Goal: Task Accomplishment & Management: Manage account settings

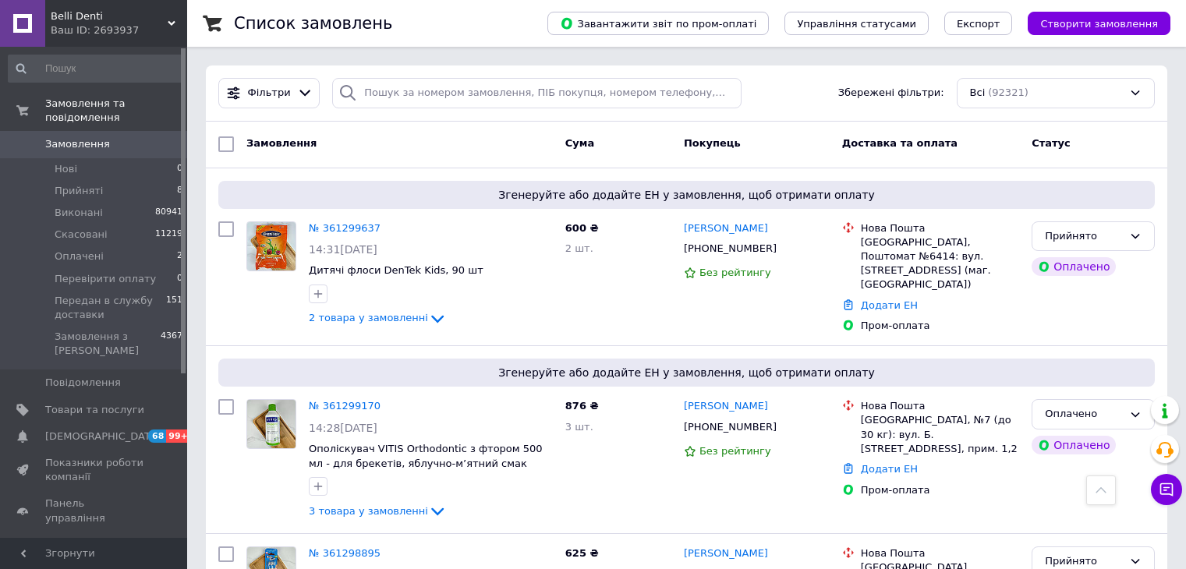
scroll to position [779, 0]
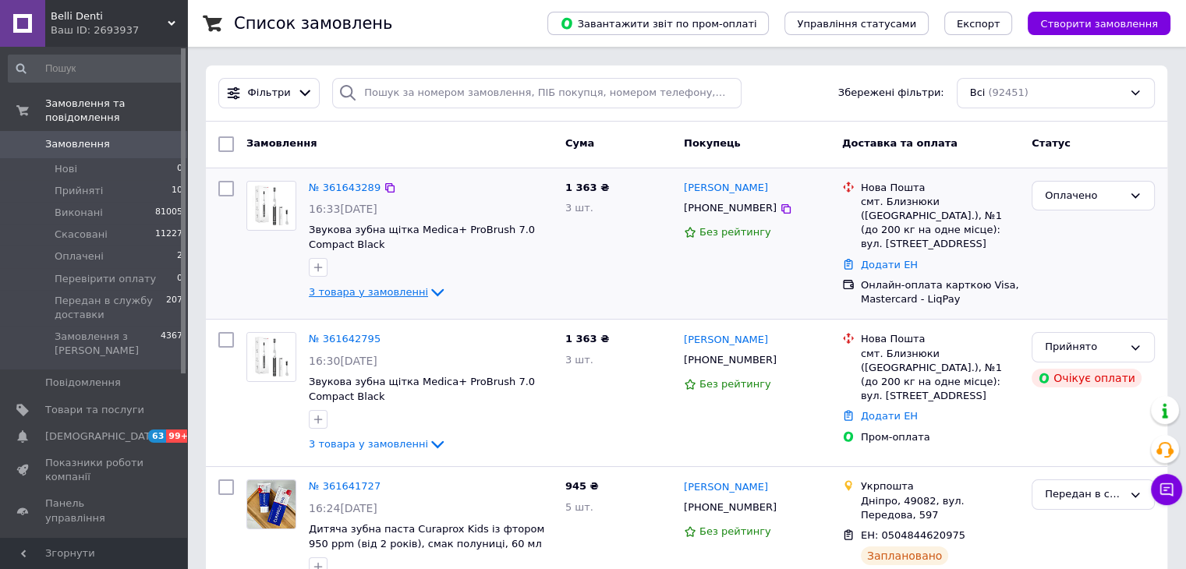
click at [431, 293] on icon at bounding box center [437, 293] width 12 height 8
click at [428, 292] on icon at bounding box center [437, 292] width 19 height 19
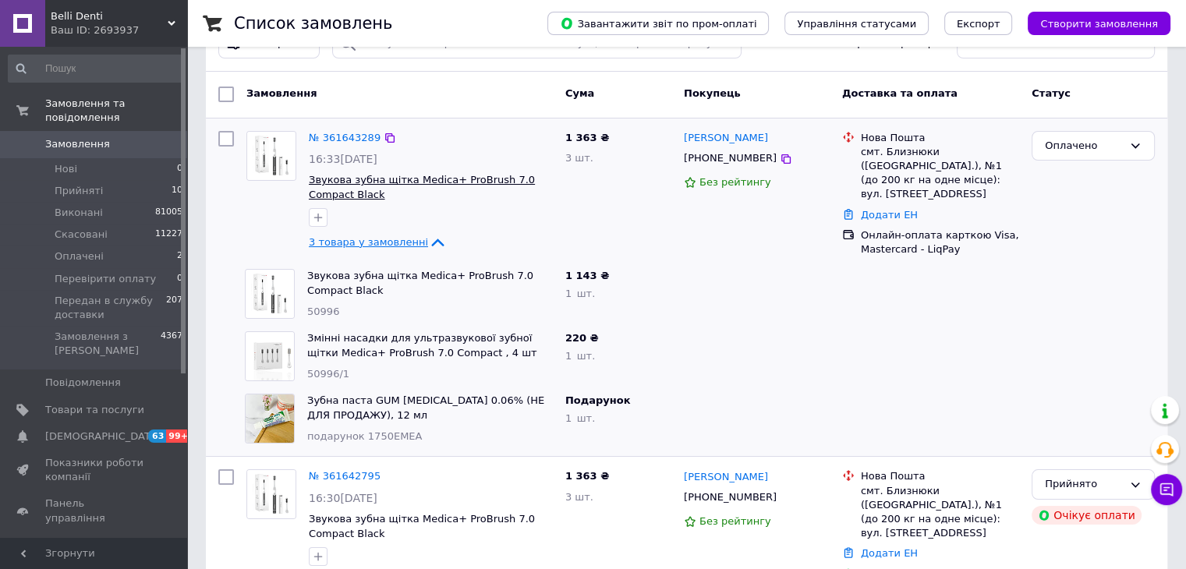
scroll to position [78, 0]
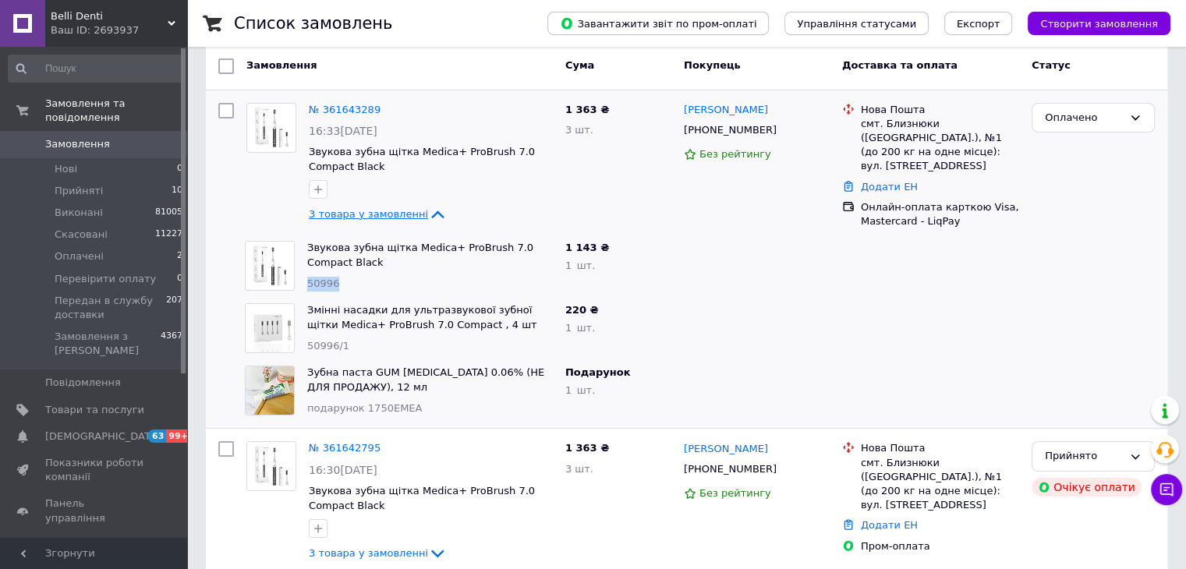
drag, startPoint x: 357, startPoint y: 281, endPoint x: 302, endPoint y: 285, distance: 54.7
click at [302, 285] on div "Звукова зубна щітка Medica+ ProBrush 7.0 Compact Black 50996" at bounding box center [430, 266] width 258 height 62
copy span "50996"
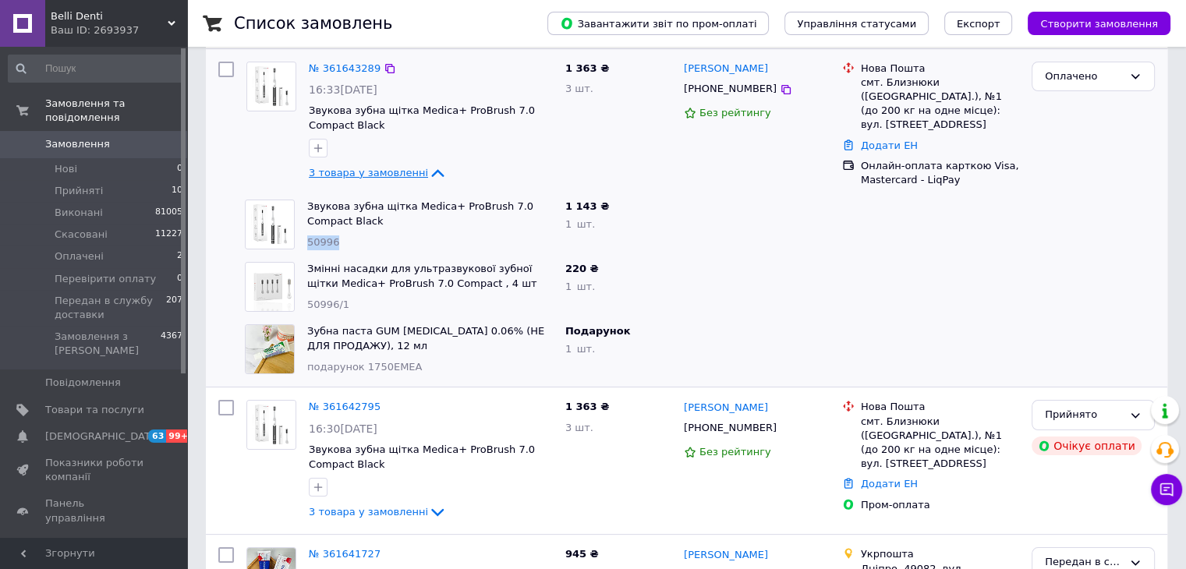
scroll to position [156, 0]
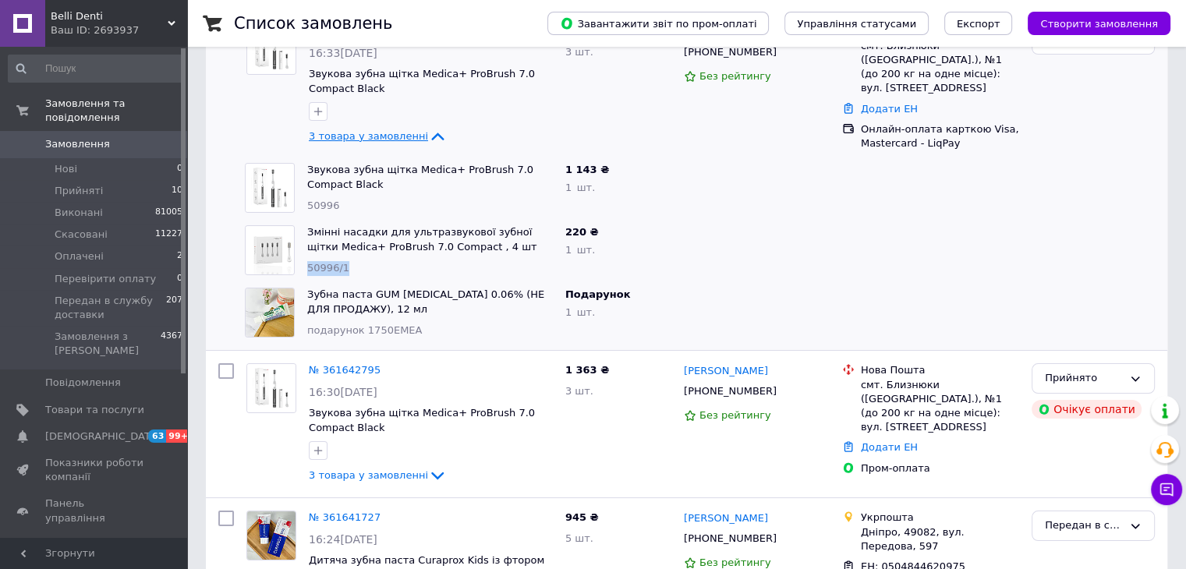
drag, startPoint x: 353, startPoint y: 264, endPoint x: 305, endPoint y: 266, distance: 48.4
click at [305, 266] on div "Змінні насадки для ультразвукової зубної щітки Medica+ ProBrush 7.0 Compact , 4…" at bounding box center [430, 250] width 258 height 62
copy span "50996/1"
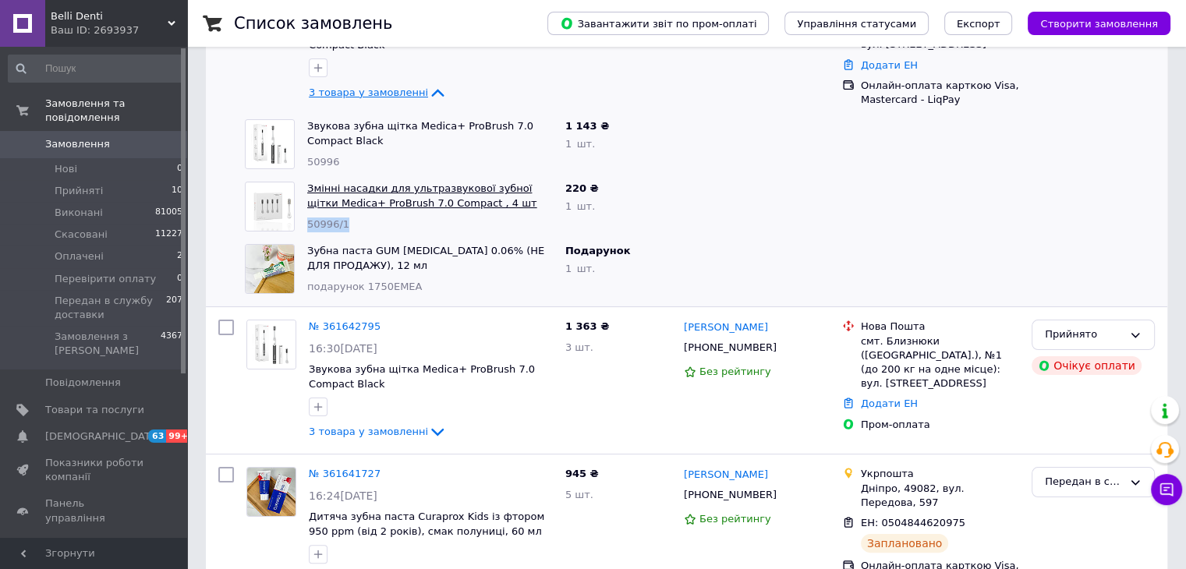
scroll to position [234, 0]
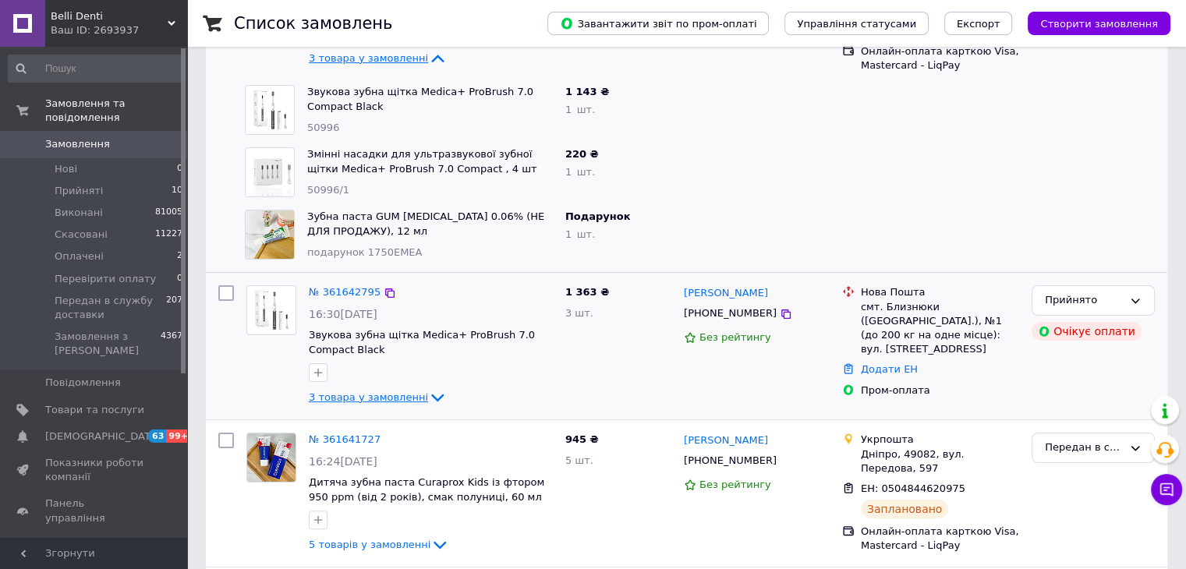
click at [431, 394] on icon at bounding box center [437, 398] width 12 height 8
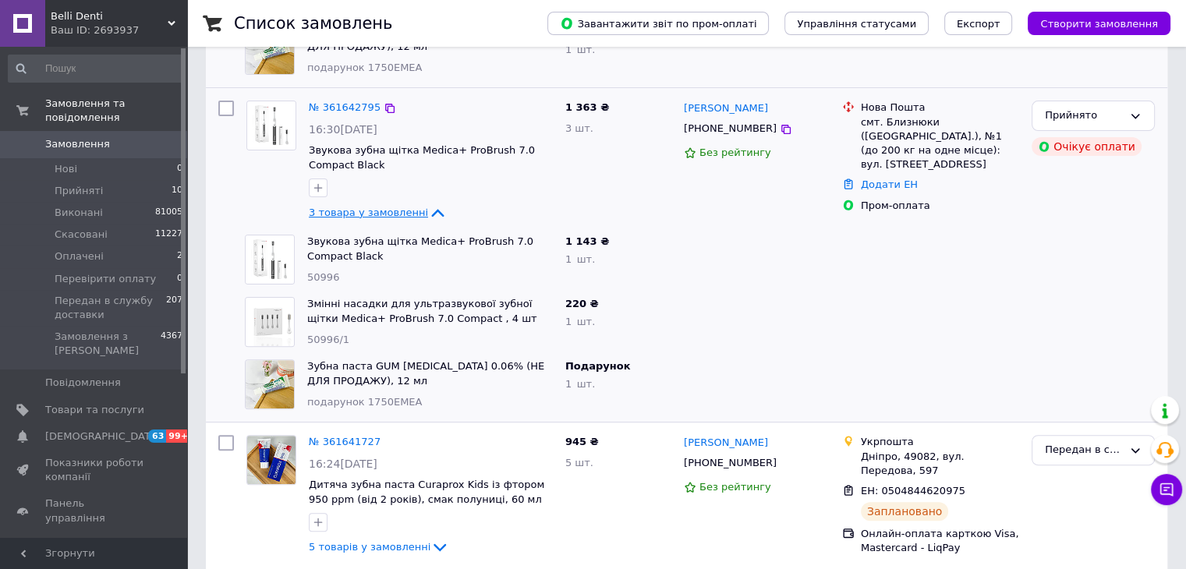
scroll to position [468, 0]
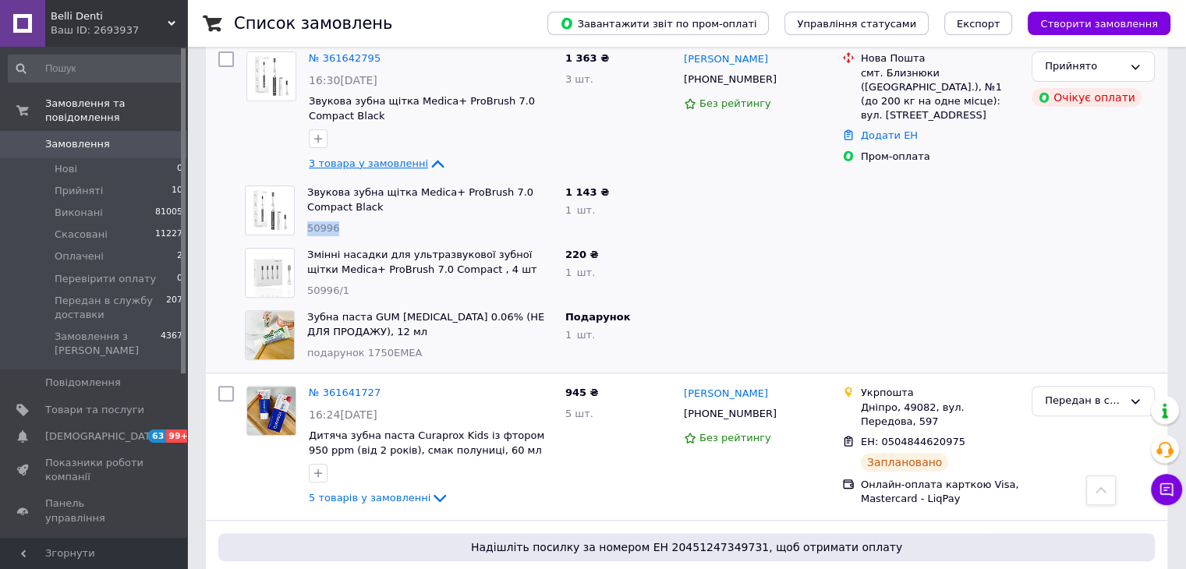
drag, startPoint x: 350, startPoint y: 226, endPoint x: 301, endPoint y: 229, distance: 49.2
click at [301, 229] on div "Звукова зубна щітка Medica+ ProBrush 7.0 Compact Black 50996" at bounding box center [430, 210] width 258 height 62
copy span "50996"
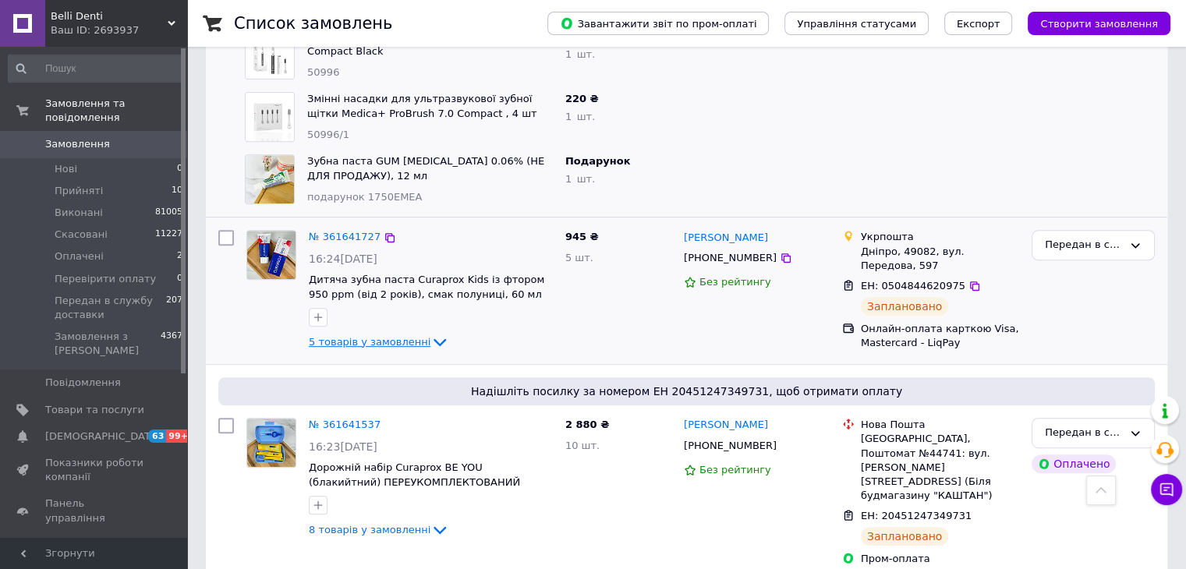
click at [430, 335] on icon at bounding box center [439, 342] width 19 height 19
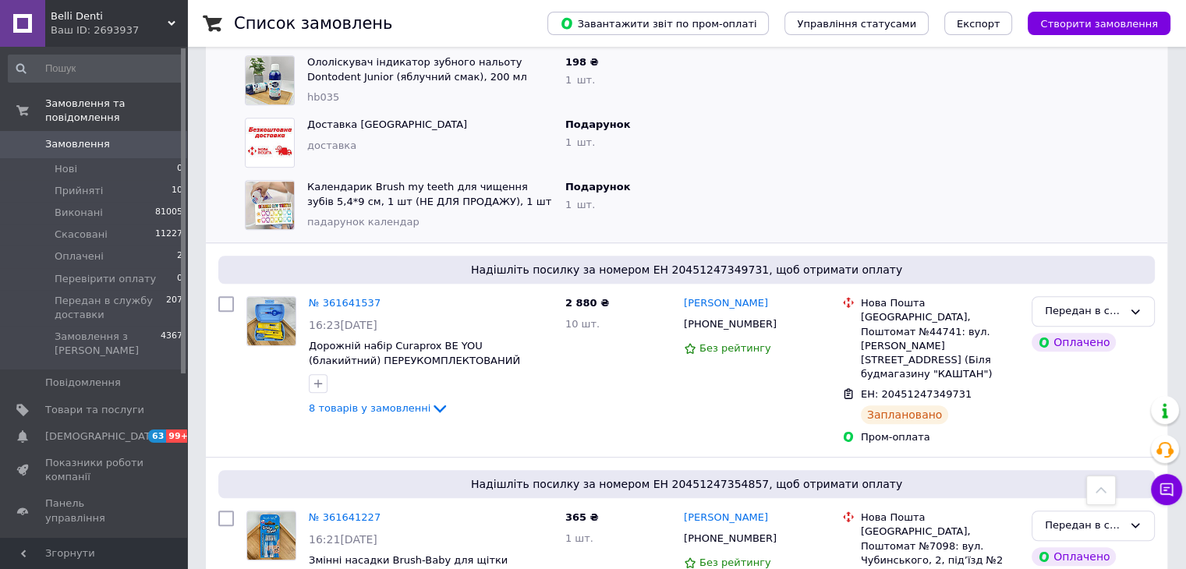
scroll to position [1169, 0]
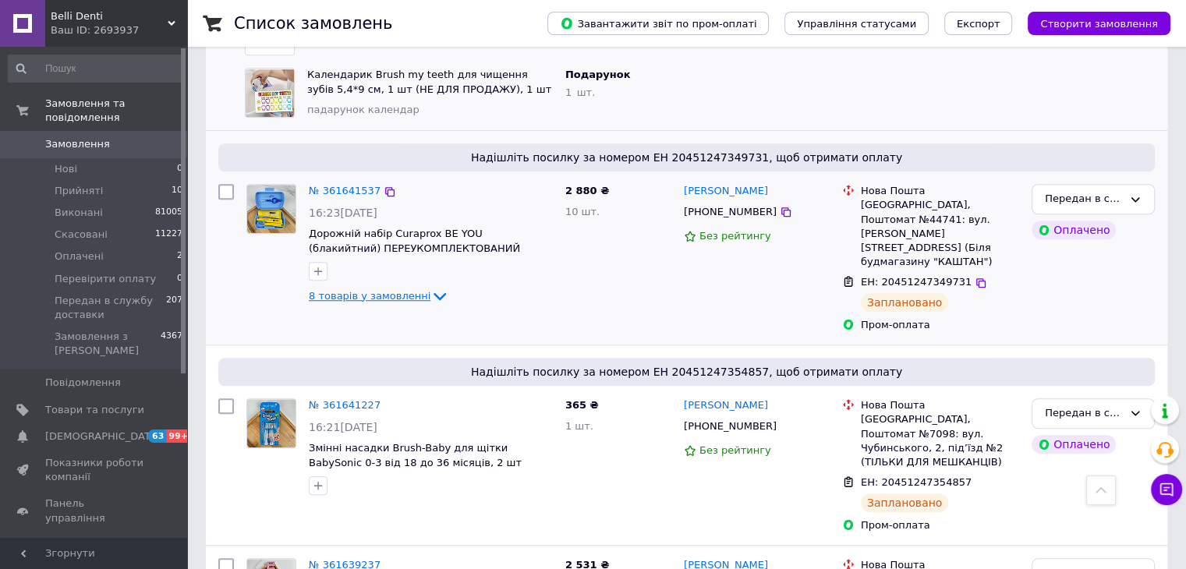
click at [433, 293] on icon at bounding box center [439, 297] width 12 height 8
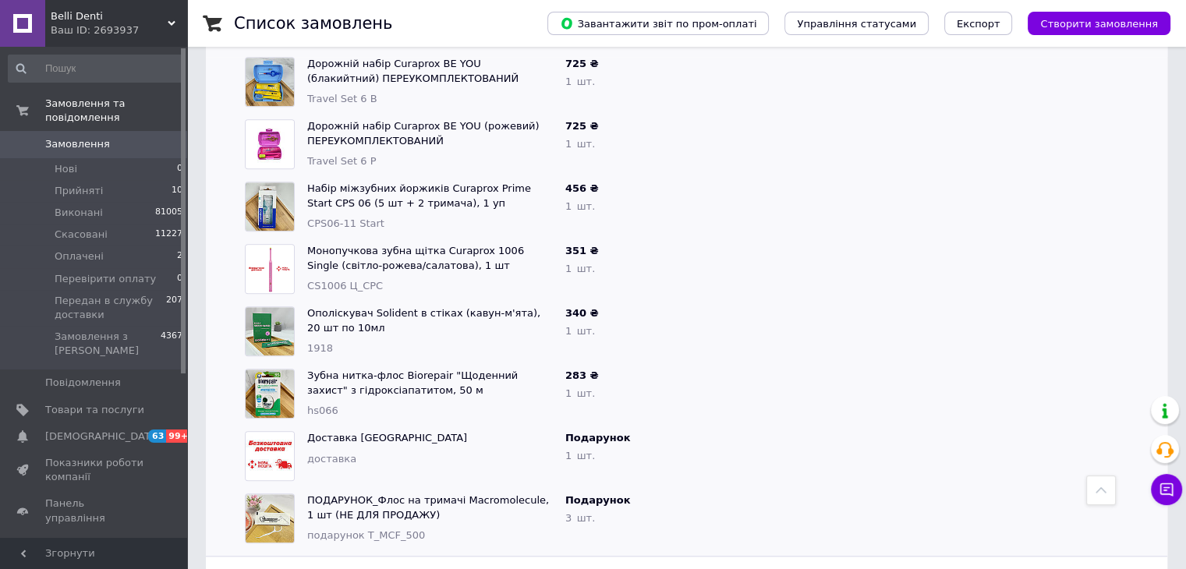
scroll to position [1481, 0]
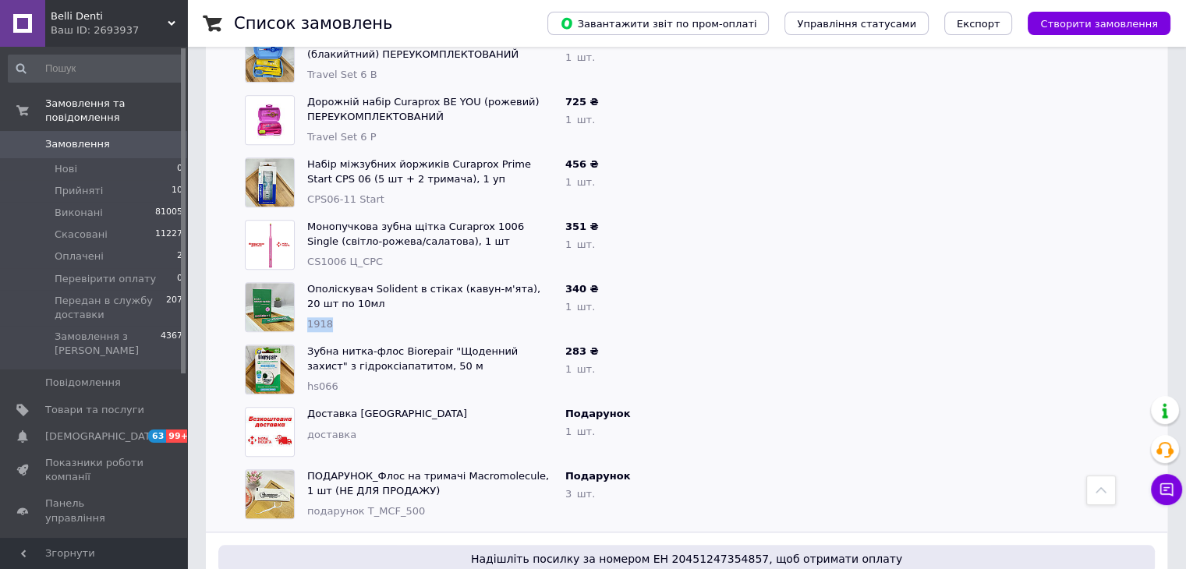
drag, startPoint x: 334, startPoint y: 292, endPoint x: 309, endPoint y: 293, distance: 25.8
click at [309, 317] on div "1918" at bounding box center [430, 324] width 246 height 15
click at [309, 318] on span "1918" at bounding box center [320, 324] width 26 height 12
drag, startPoint x: 309, startPoint y: 293, endPoint x: 727, endPoint y: 225, distance: 423.3
click at [726, 225] on div at bounding box center [756, 245] width 158 height 62
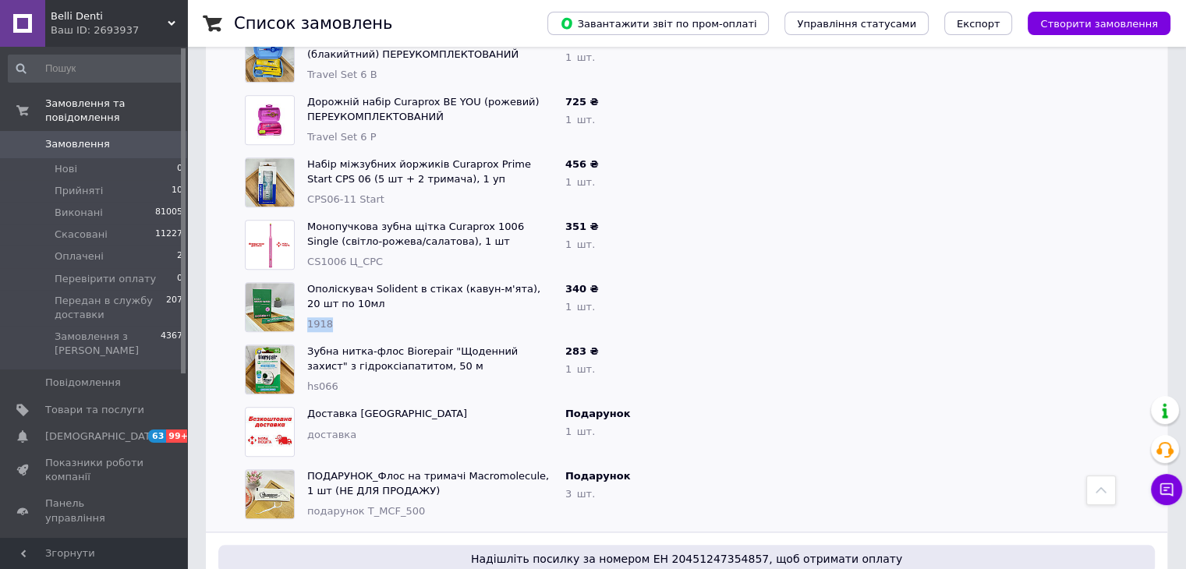
drag, startPoint x: 345, startPoint y: 294, endPoint x: 309, endPoint y: 295, distance: 36.7
click at [309, 317] on div "1918" at bounding box center [430, 324] width 246 height 15
copy span "1918"
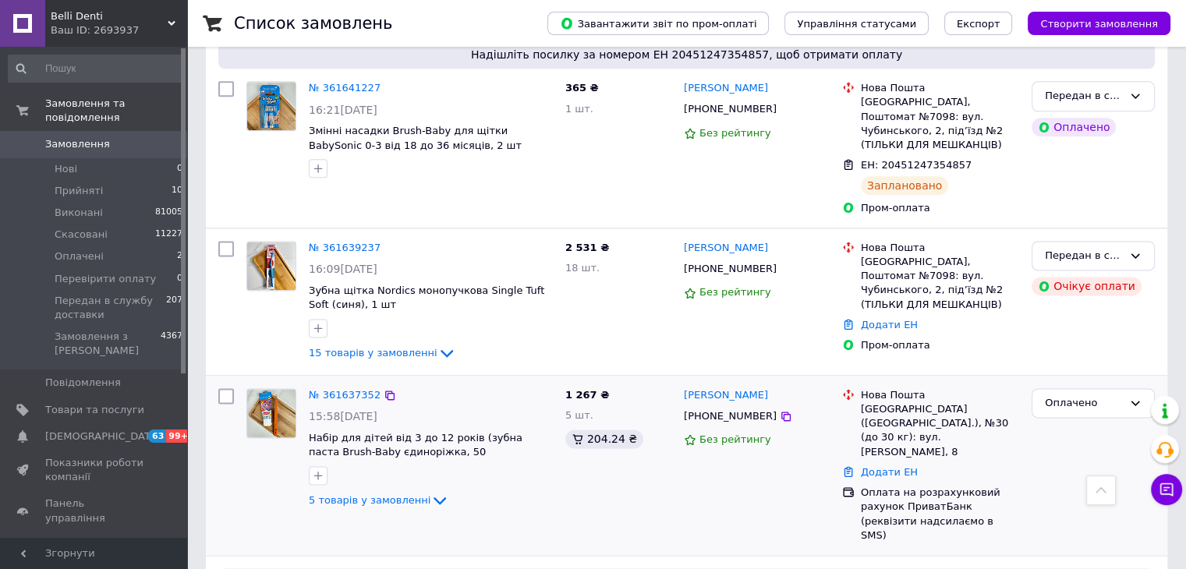
scroll to position [2027, 0]
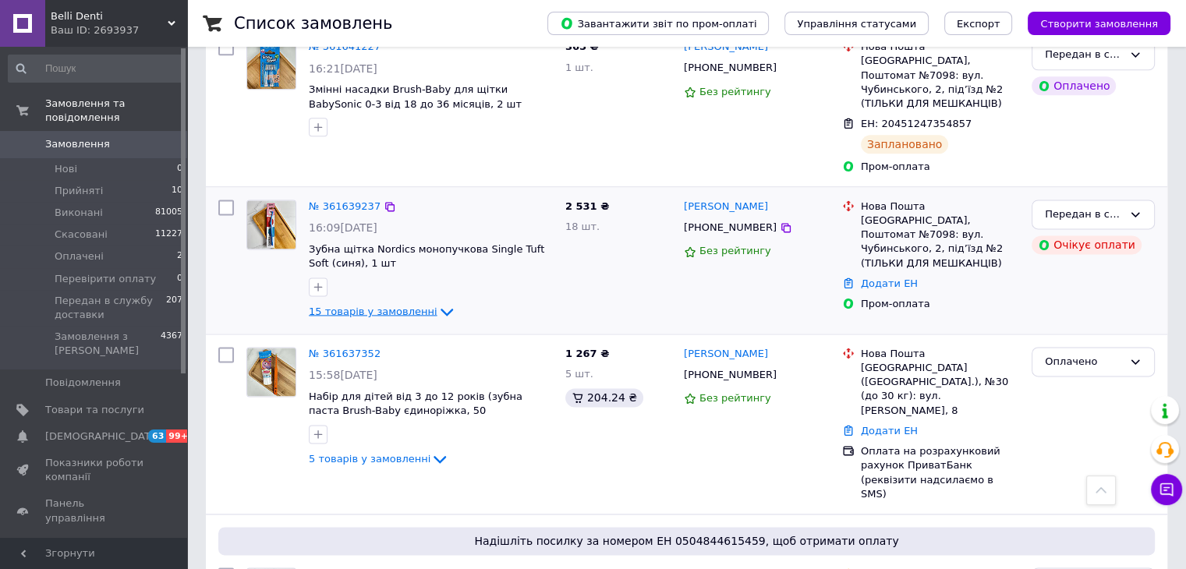
click at [440, 308] on icon at bounding box center [446, 312] width 12 height 8
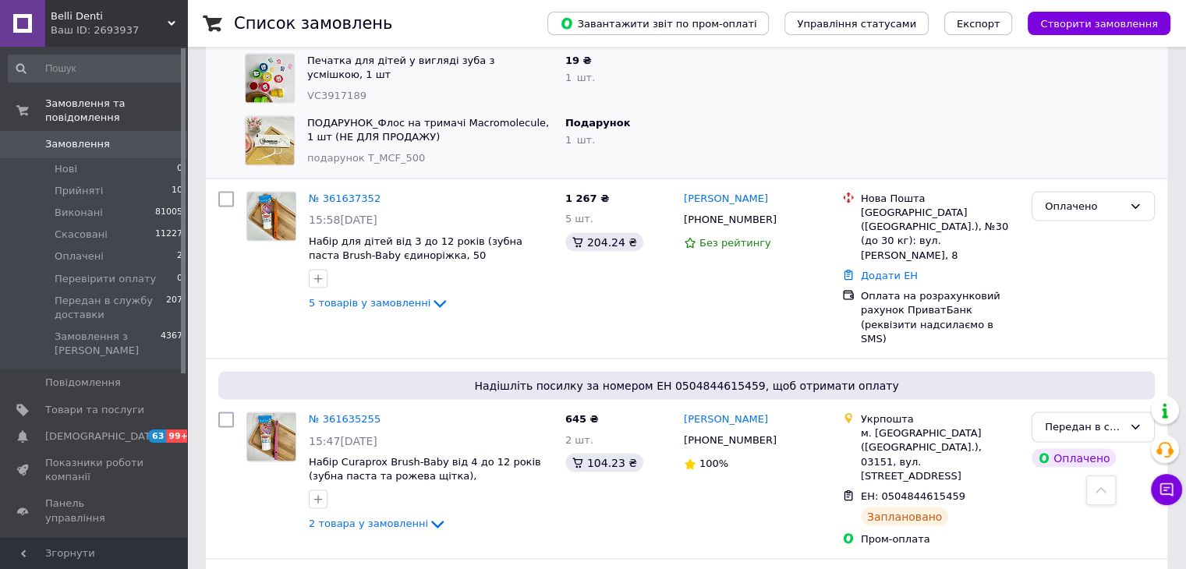
scroll to position [3118, 0]
click at [433, 299] on icon at bounding box center [439, 303] width 12 height 8
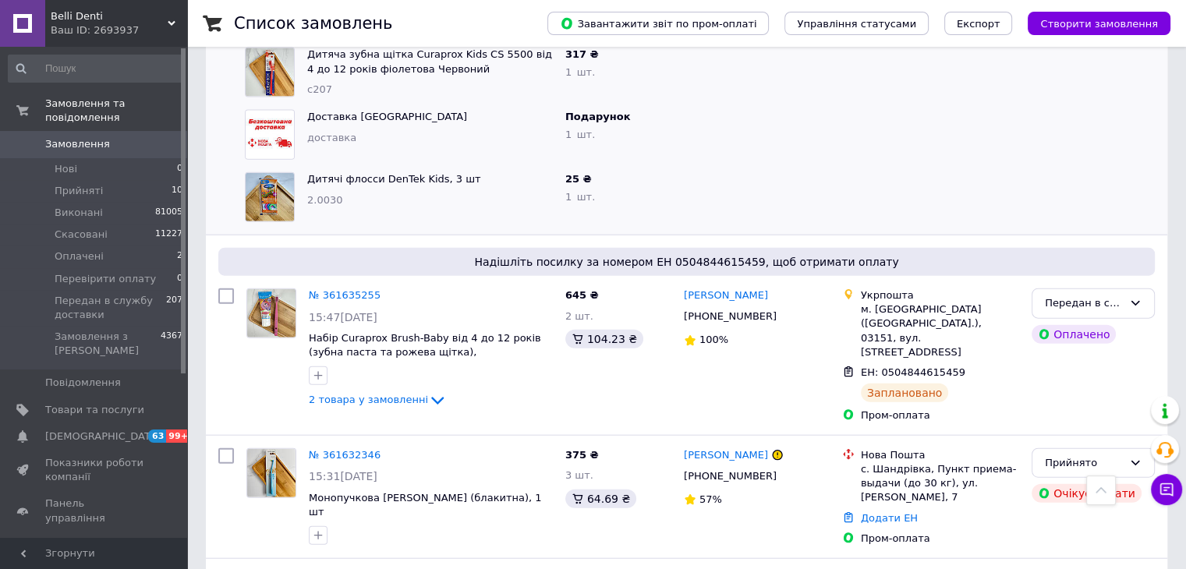
scroll to position [3586, 0]
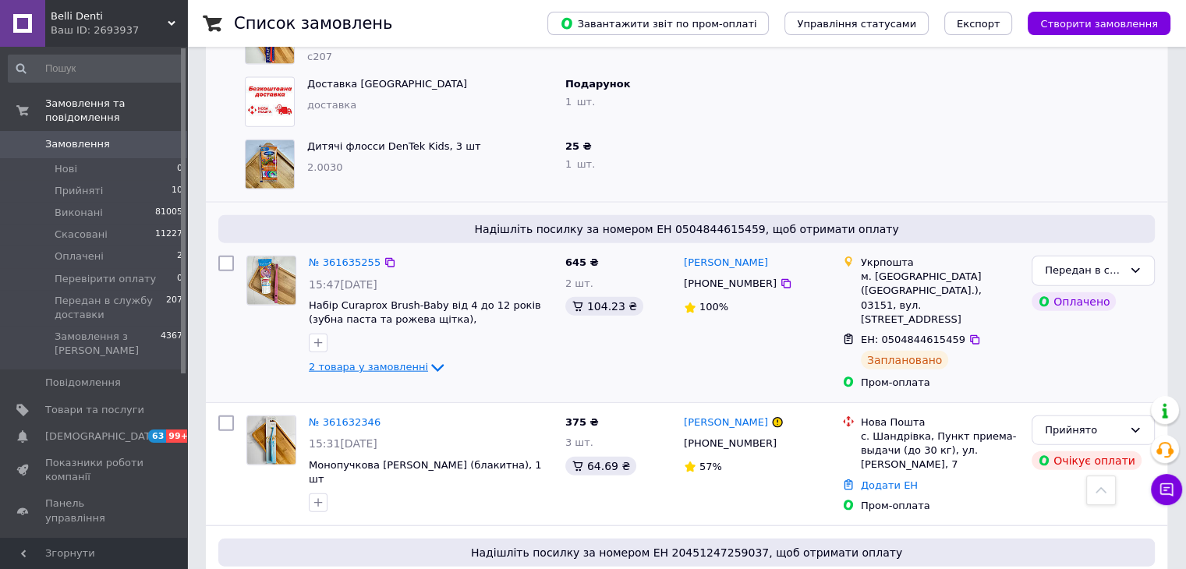
click at [428, 359] on icon at bounding box center [437, 368] width 19 height 19
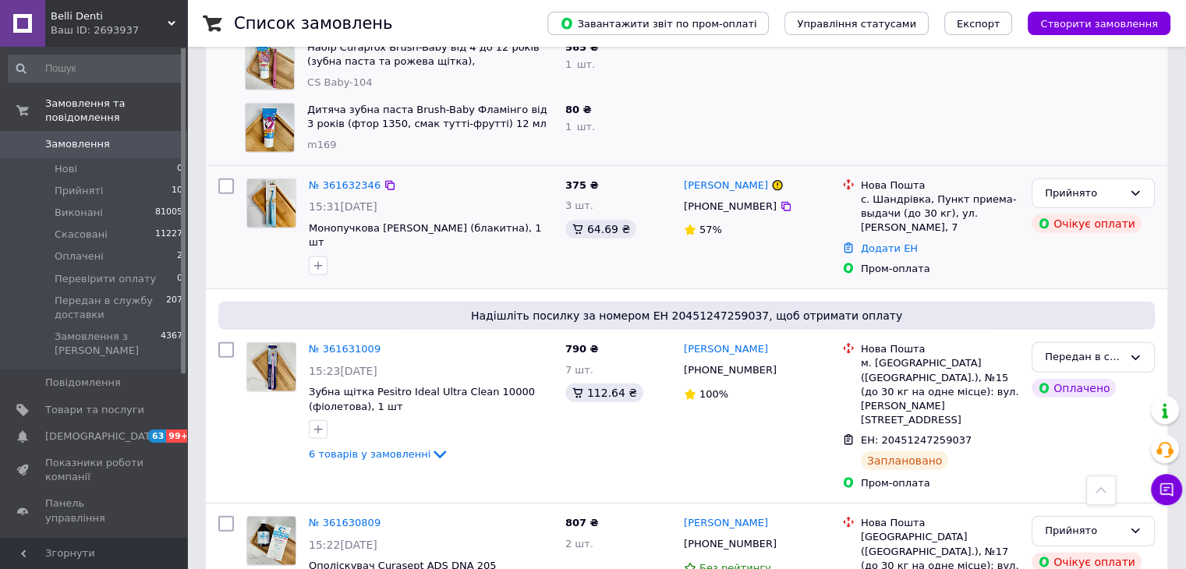
scroll to position [4053, 0]
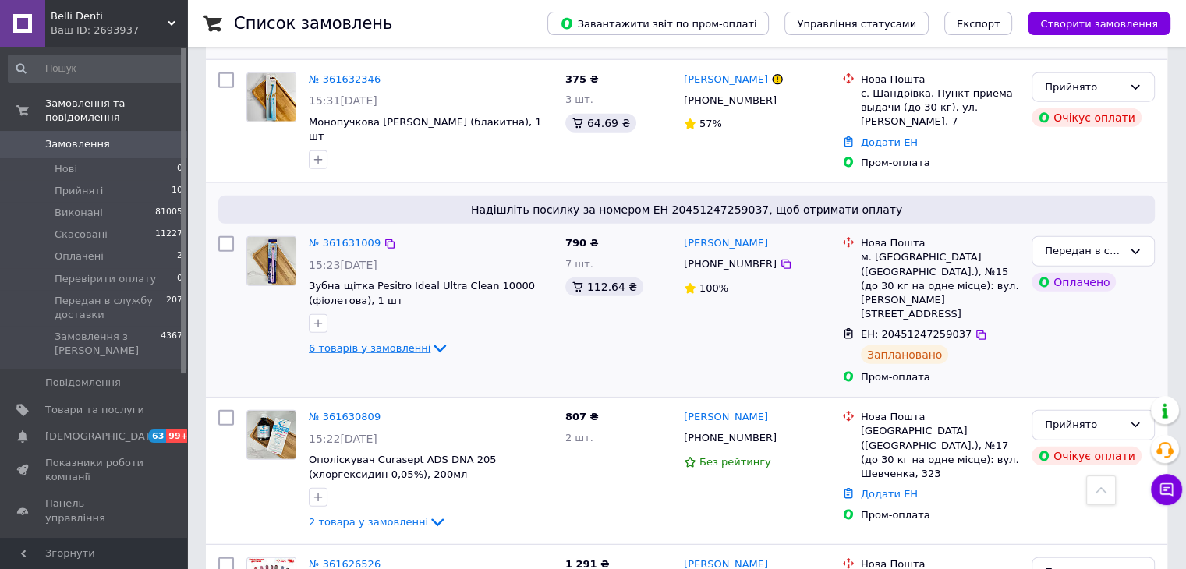
click at [430, 339] on icon at bounding box center [439, 348] width 19 height 19
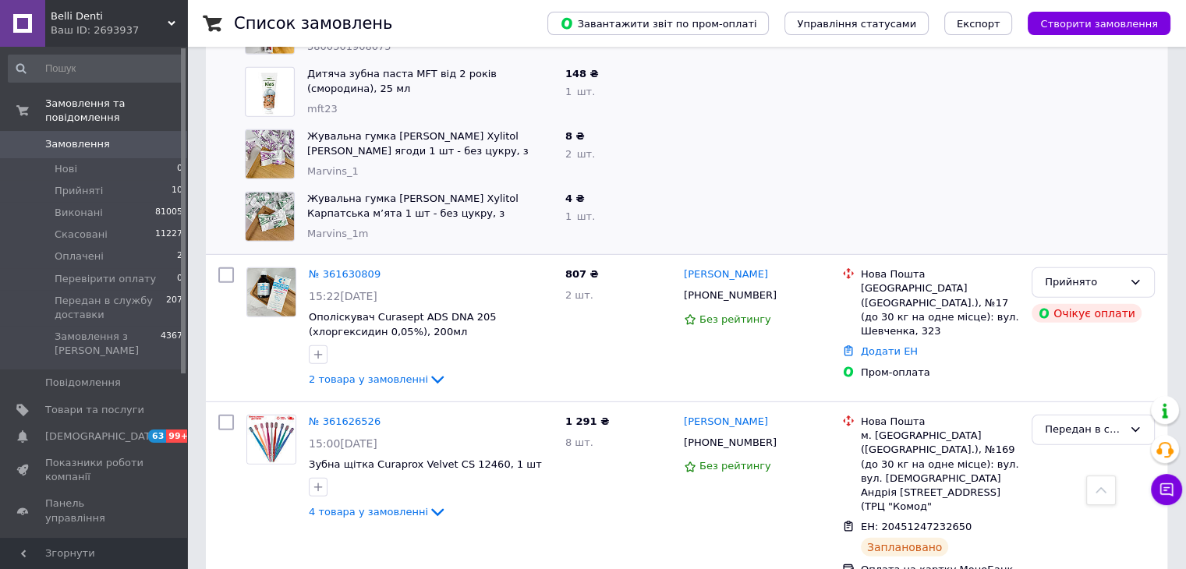
scroll to position [4599, 0]
